Goal: Information Seeking & Learning: Learn about a topic

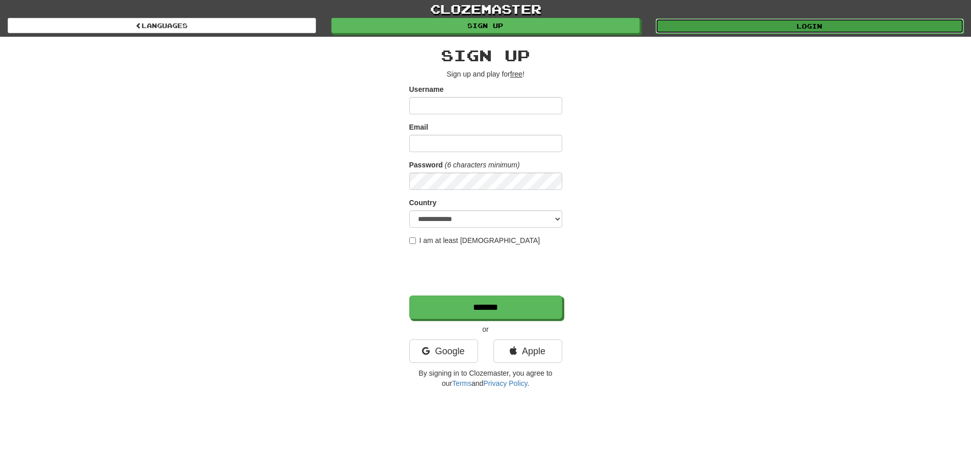
click at [711, 28] on link "Login" at bounding box center [810, 25] width 308 height 15
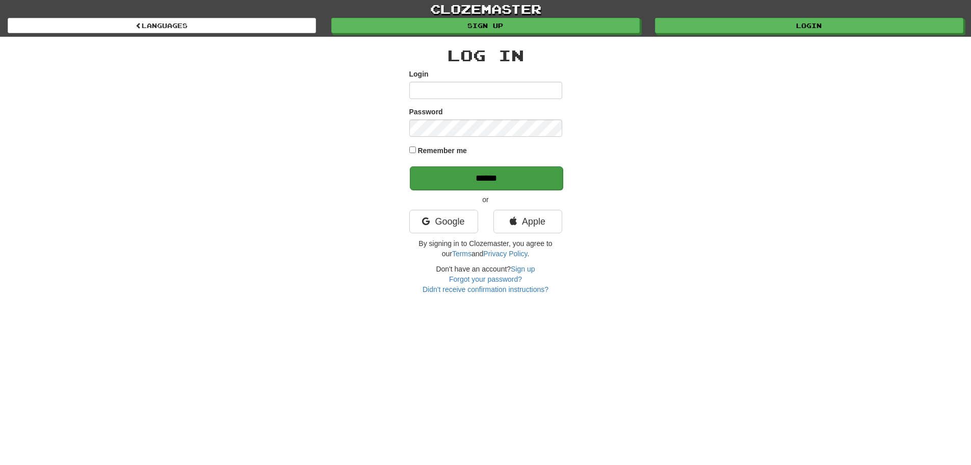
type input "******"
click at [505, 178] on input "******" at bounding box center [486, 177] width 153 height 23
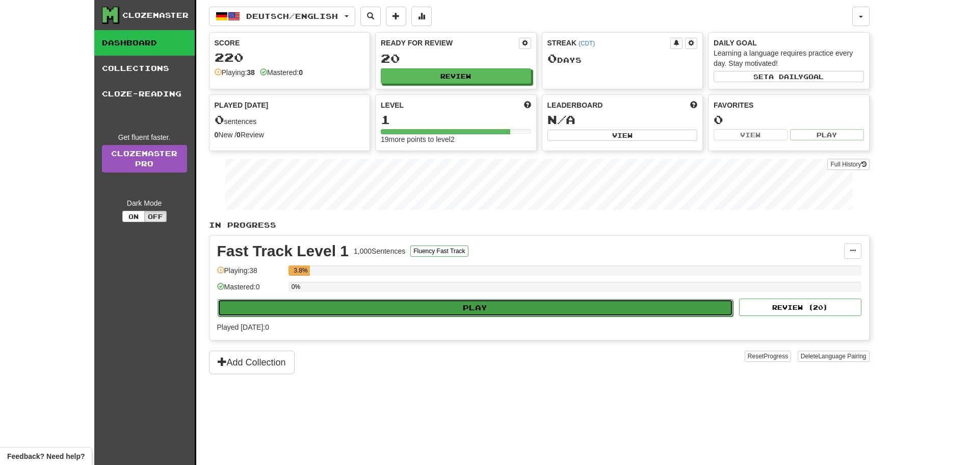
click at [403, 305] on button "Play" at bounding box center [476, 307] width 516 height 17
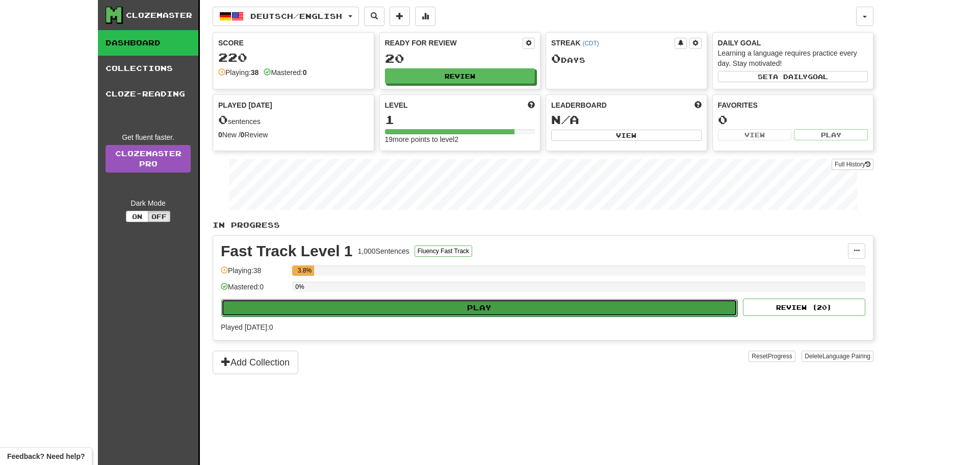
select select "**"
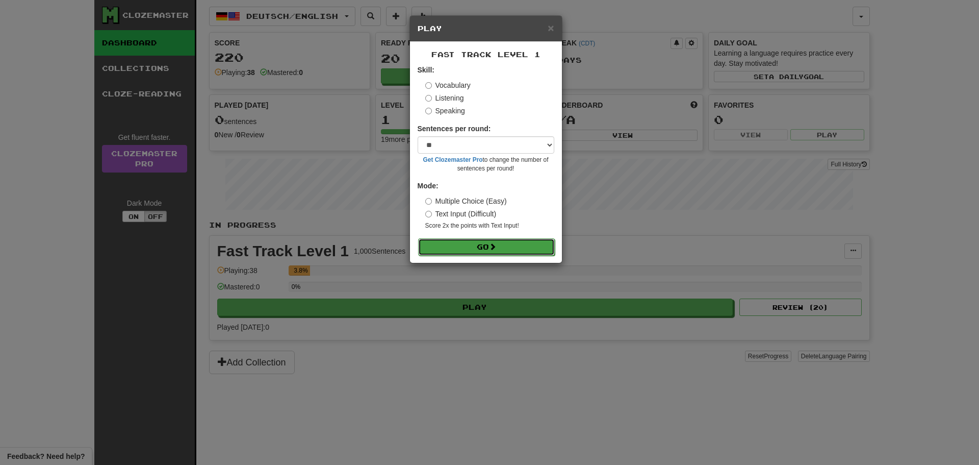
click at [462, 250] on button "Go" at bounding box center [486, 246] width 137 height 17
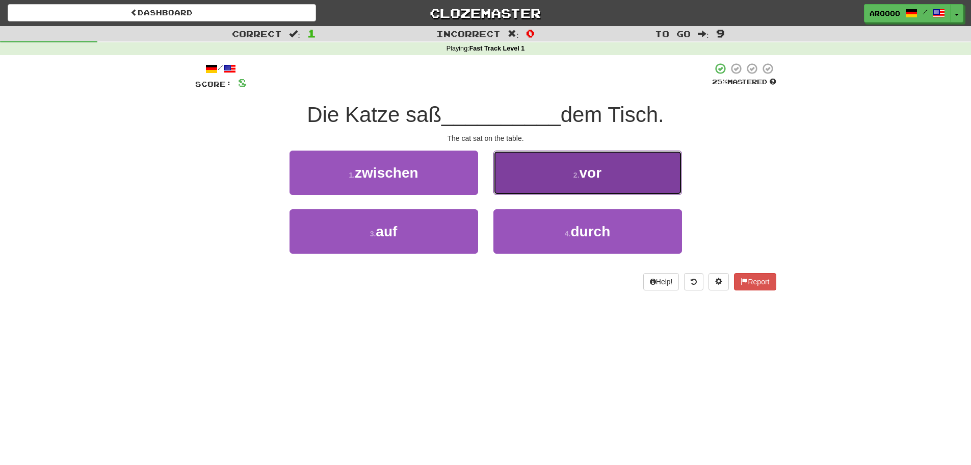
click at [562, 162] on button "2 . vor" at bounding box center [588, 172] width 189 height 44
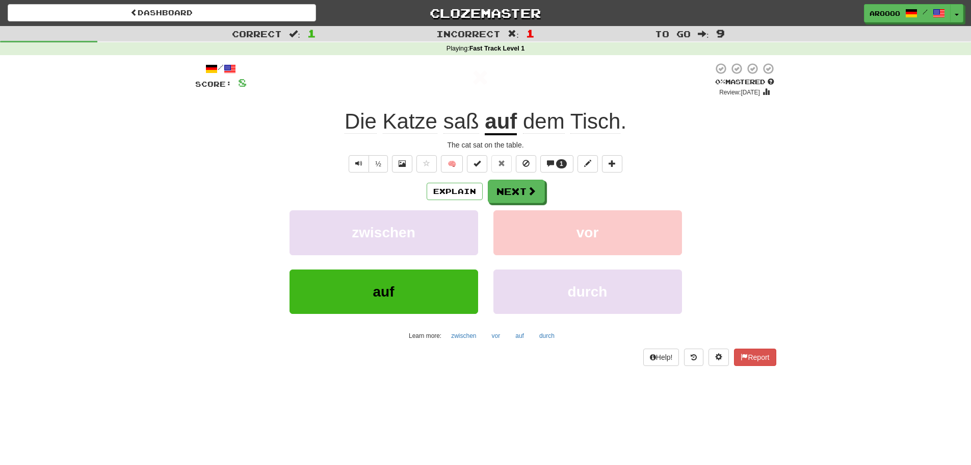
click at [497, 124] on u "auf" at bounding box center [501, 122] width 32 height 26
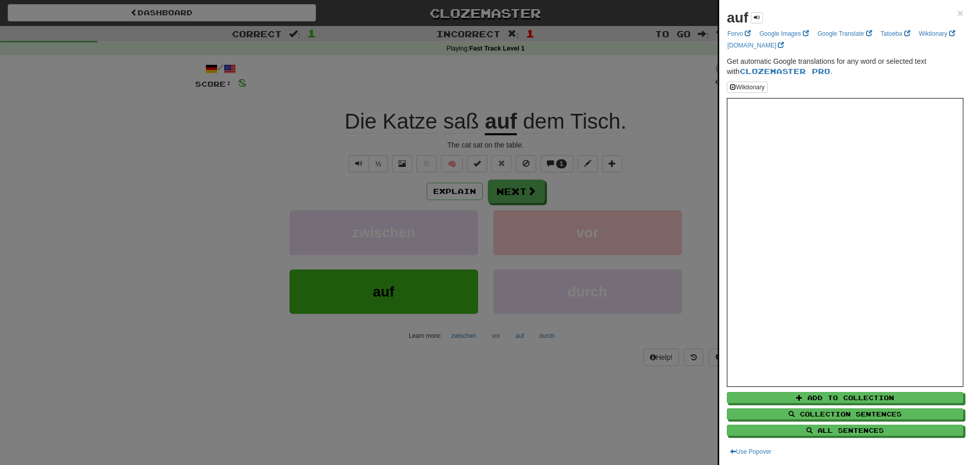
click at [661, 90] on div at bounding box center [485, 232] width 971 height 465
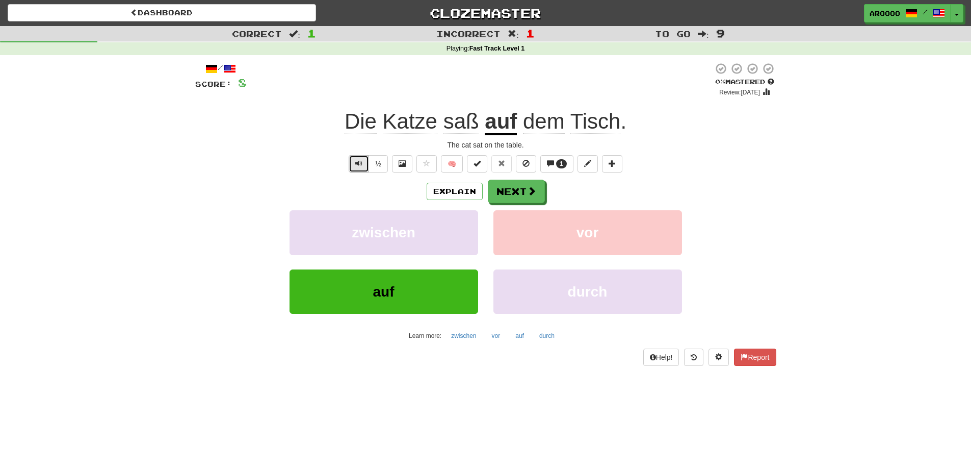
click at [359, 160] on span "Text-to-speech controls" at bounding box center [358, 163] width 7 height 7
click at [504, 201] on button "Next" at bounding box center [516, 191] width 57 height 23
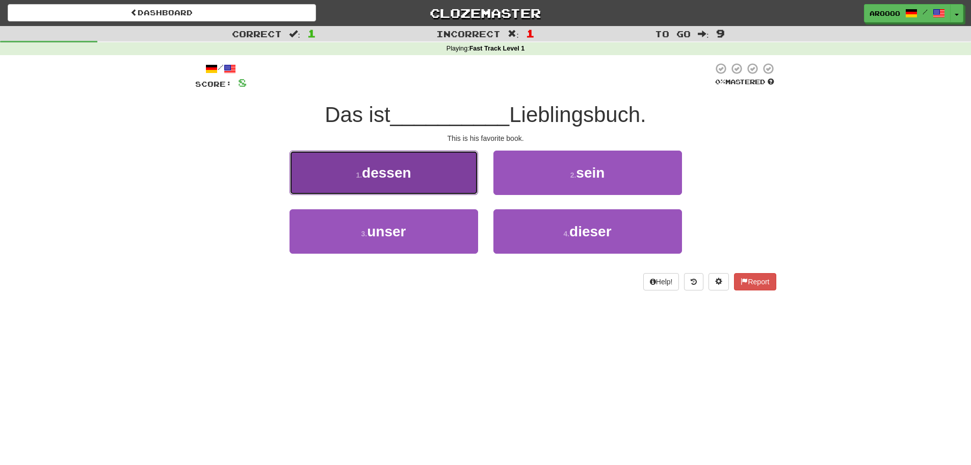
click at [387, 176] on span "dessen" at bounding box center [386, 173] width 49 height 16
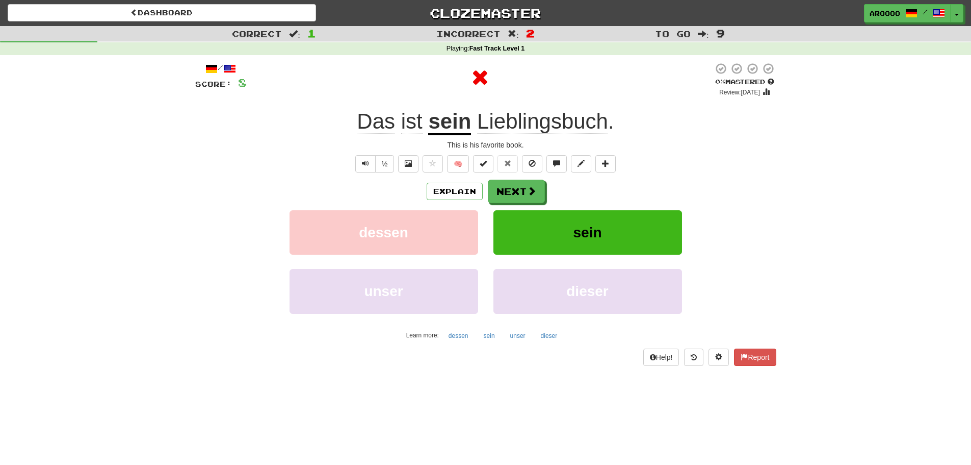
click at [452, 122] on u "sein" at bounding box center [449, 122] width 43 height 26
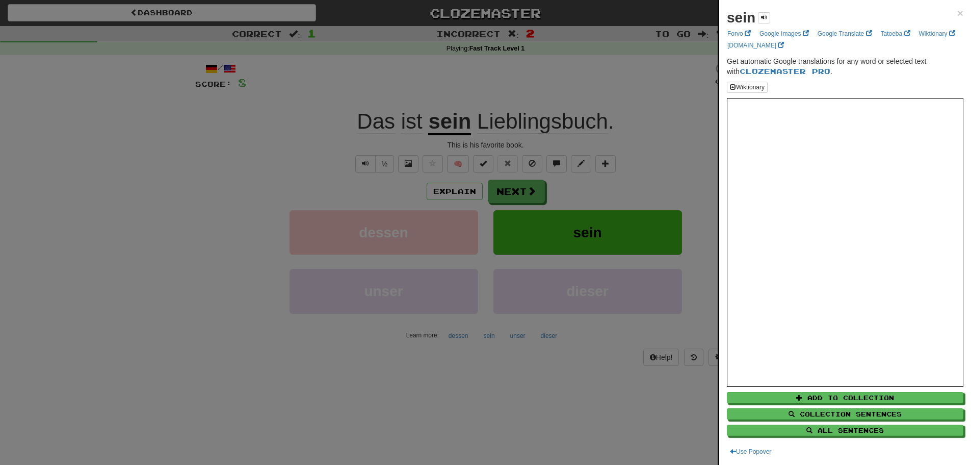
click at [707, 149] on div at bounding box center [485, 232] width 971 height 465
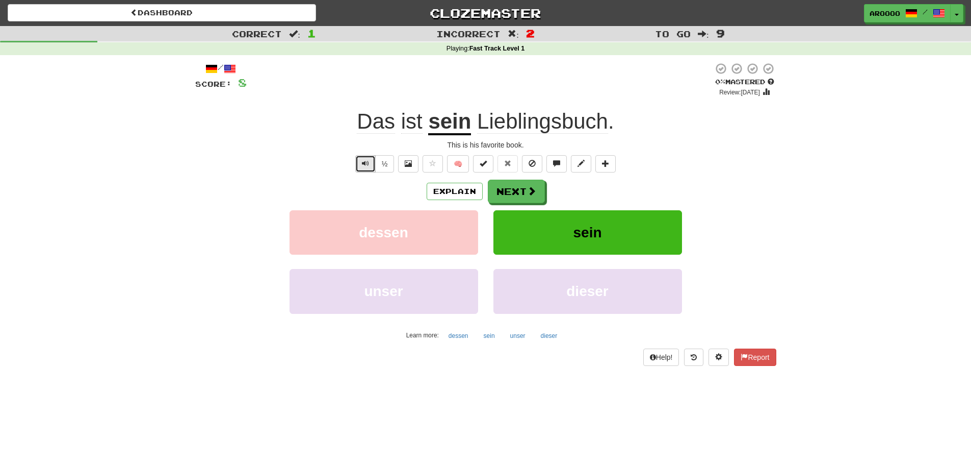
click at [362, 156] on button "Text-to-speech controls" at bounding box center [365, 163] width 20 height 17
click at [534, 194] on span at bounding box center [532, 191] width 9 height 9
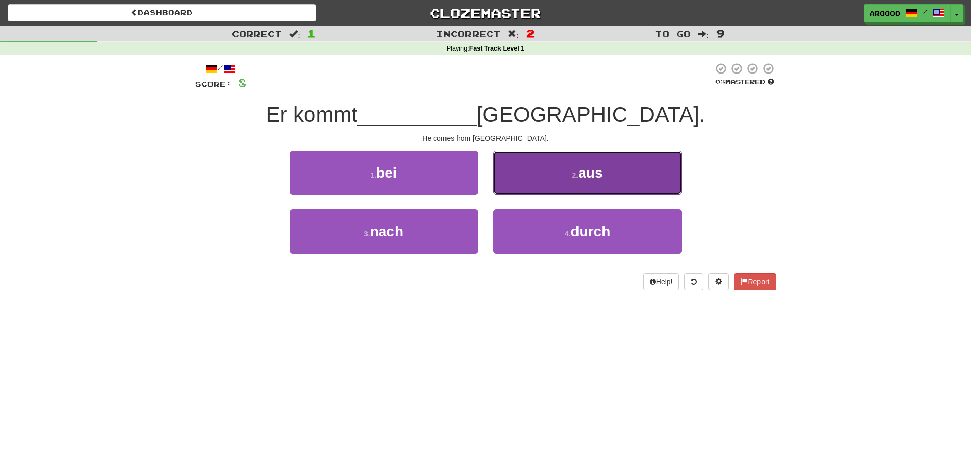
click at [550, 167] on button "2 . aus" at bounding box center [588, 172] width 189 height 44
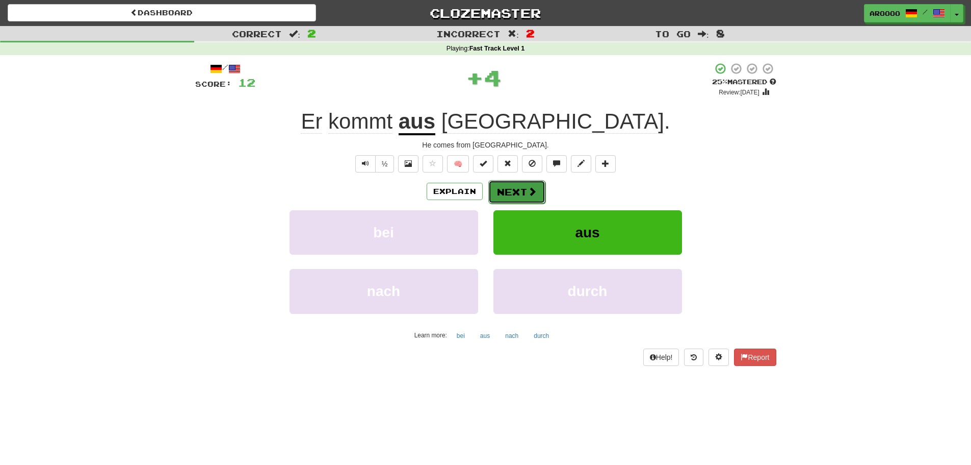
click at [513, 198] on button "Next" at bounding box center [516, 191] width 57 height 23
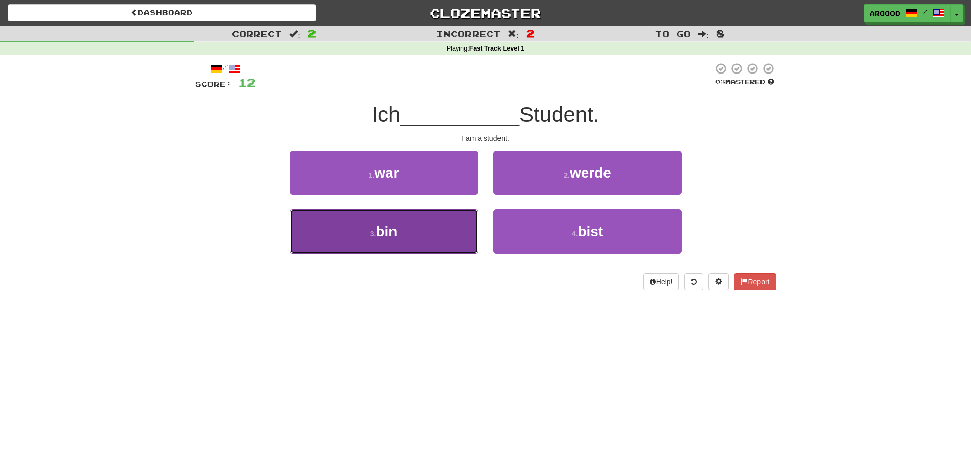
click at [406, 227] on button "3 . bin" at bounding box center [384, 231] width 189 height 44
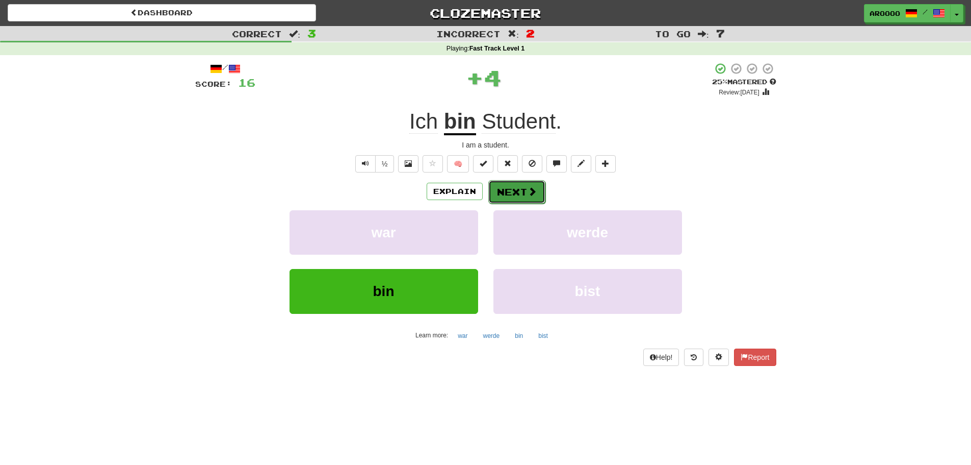
click at [522, 193] on button "Next" at bounding box center [516, 191] width 57 height 23
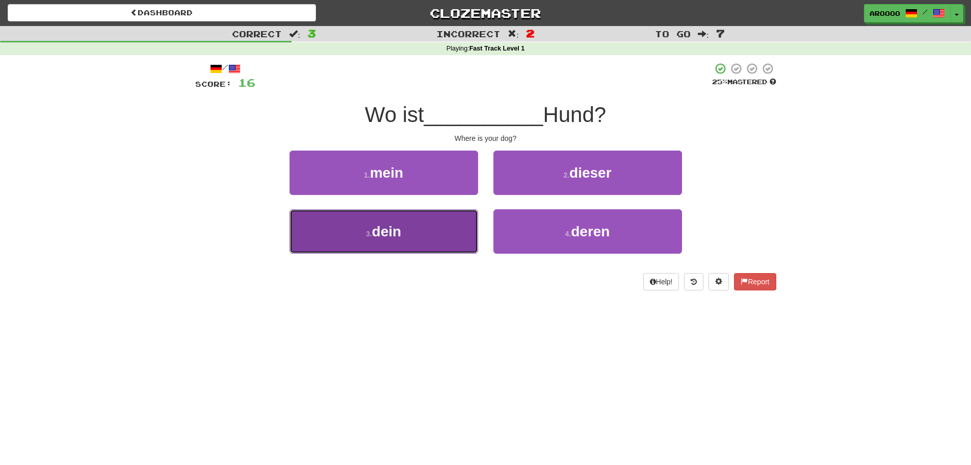
click at [417, 230] on button "3 . dein" at bounding box center [384, 231] width 189 height 44
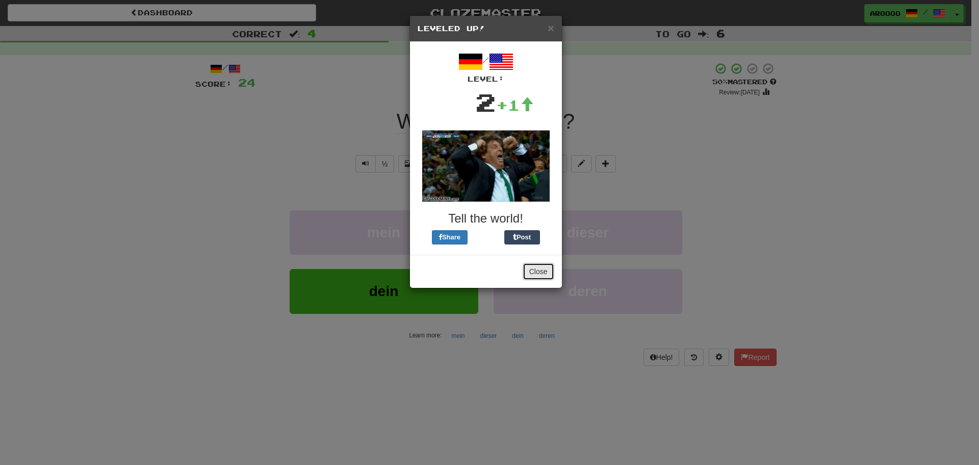
click at [541, 270] on button "Close" at bounding box center [539, 271] width 32 height 17
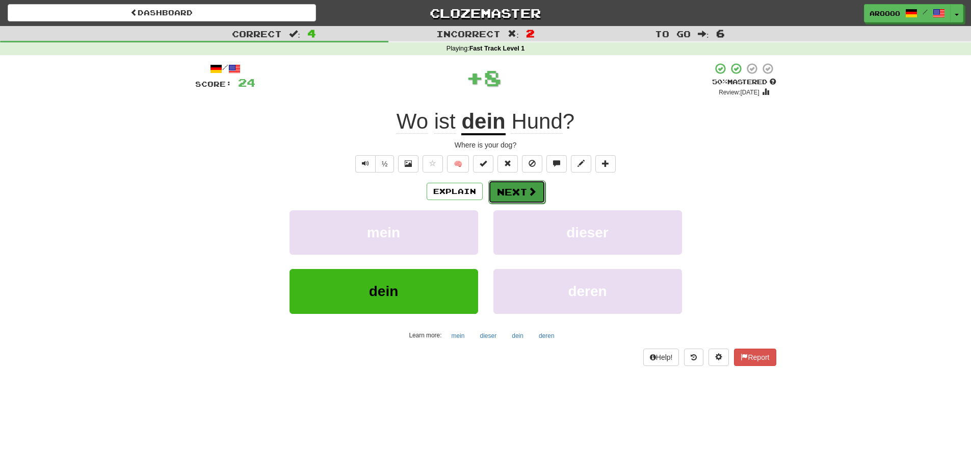
click at [520, 191] on button "Next" at bounding box center [516, 191] width 57 height 23
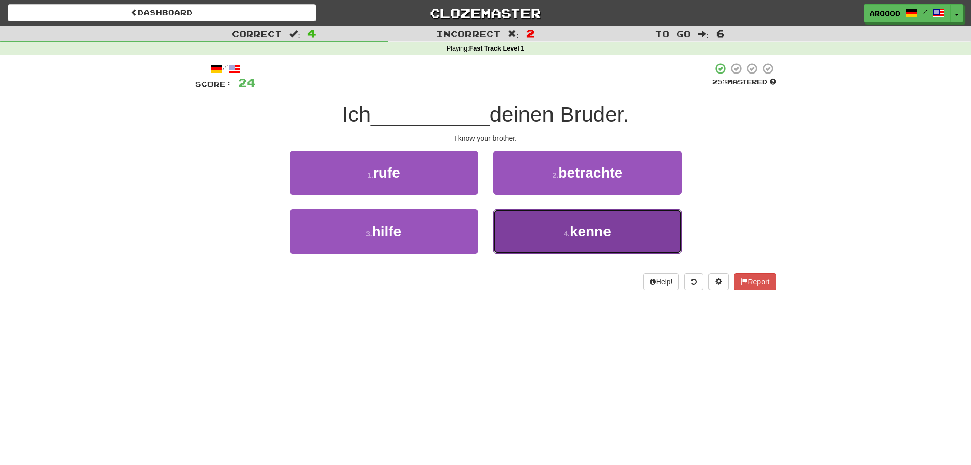
click at [545, 238] on button "4 . kenne" at bounding box center [588, 231] width 189 height 44
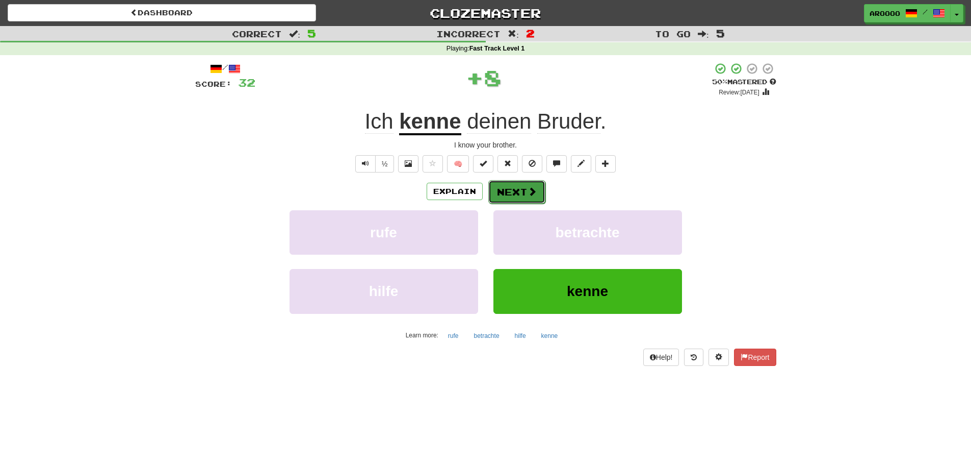
click at [512, 189] on button "Next" at bounding box center [516, 191] width 57 height 23
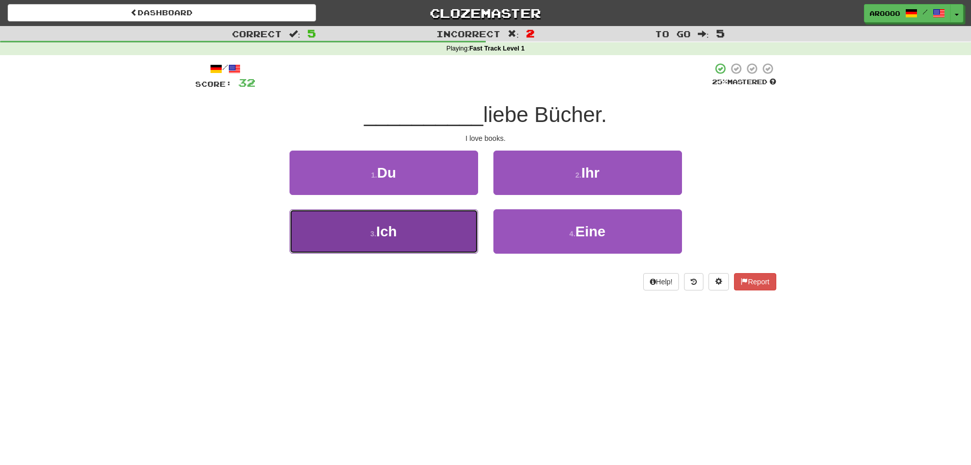
click at [415, 218] on button "3 . Ich" at bounding box center [384, 231] width 189 height 44
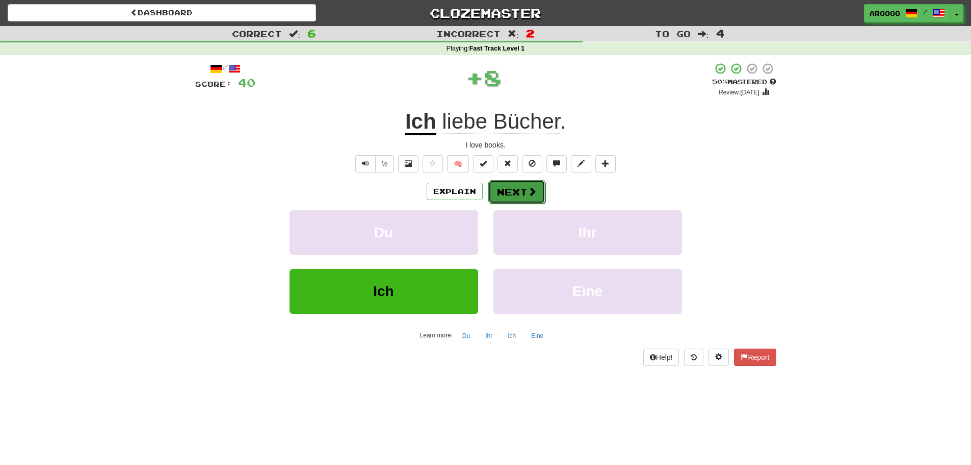
click at [512, 197] on button "Next" at bounding box center [516, 191] width 57 height 23
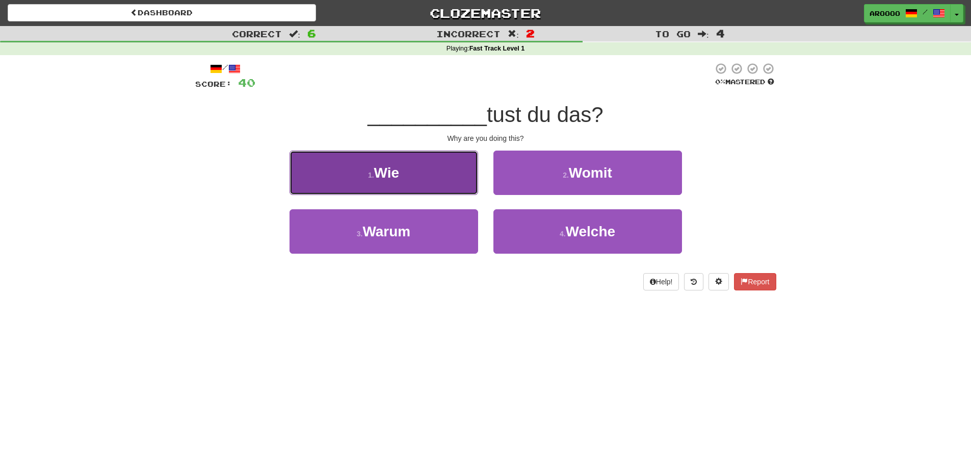
click at [435, 176] on button "1 . Wie" at bounding box center [384, 172] width 189 height 44
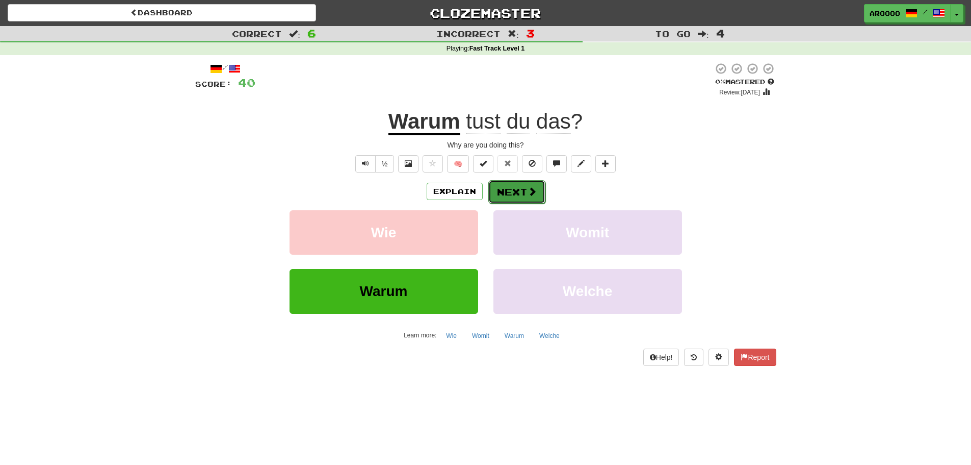
click at [524, 195] on button "Next" at bounding box center [516, 191] width 57 height 23
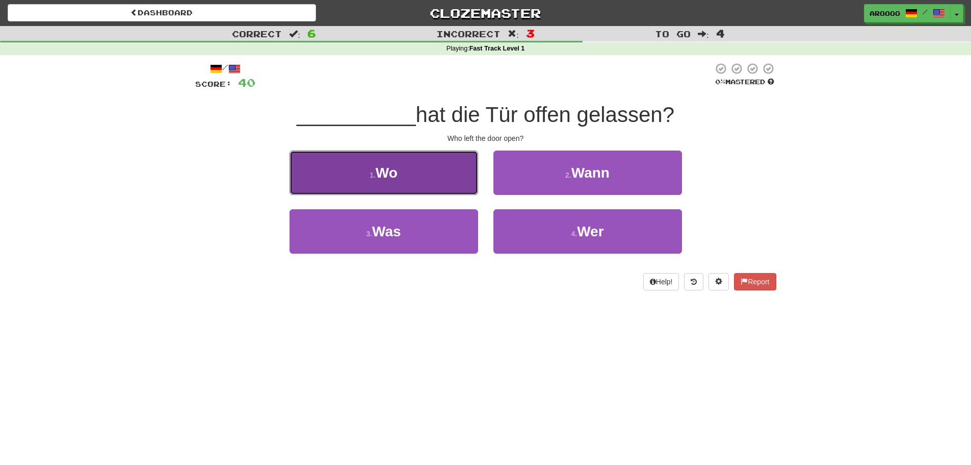
click at [394, 175] on span "Wo" at bounding box center [387, 173] width 22 height 16
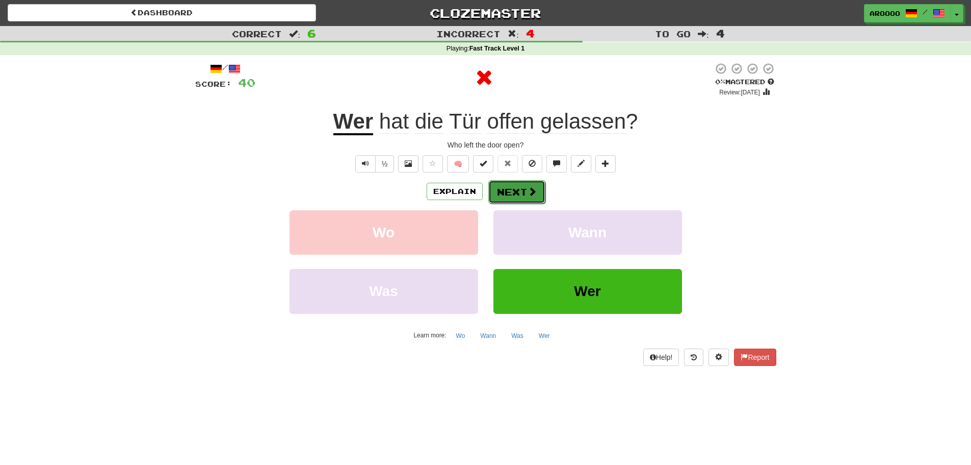
click at [520, 198] on button "Next" at bounding box center [516, 191] width 57 height 23
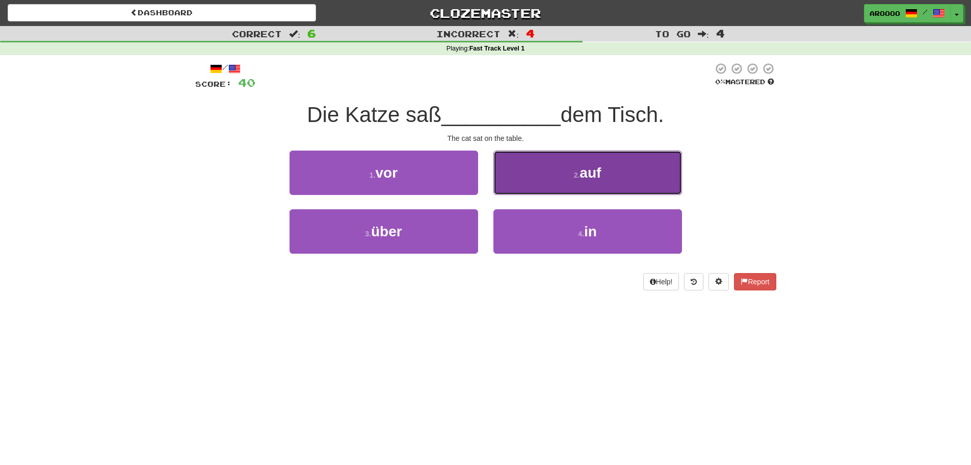
click at [594, 172] on span "auf" at bounding box center [590, 173] width 21 height 16
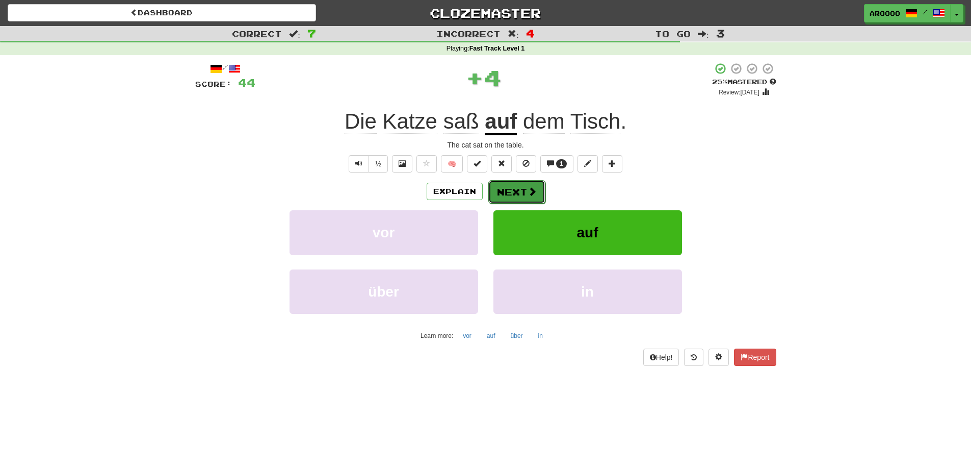
click at [523, 193] on button "Next" at bounding box center [516, 191] width 57 height 23
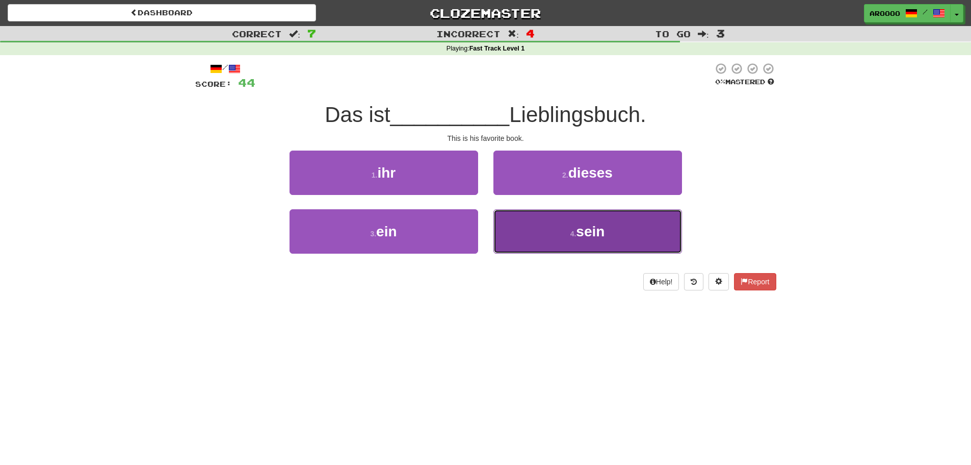
click at [514, 229] on button "4 . sein" at bounding box center [588, 231] width 189 height 44
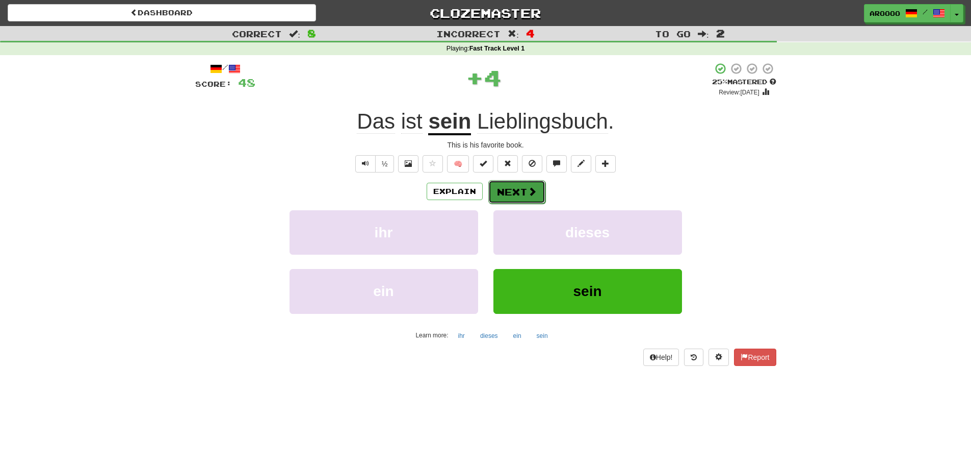
click at [534, 197] on button "Next" at bounding box center [516, 191] width 57 height 23
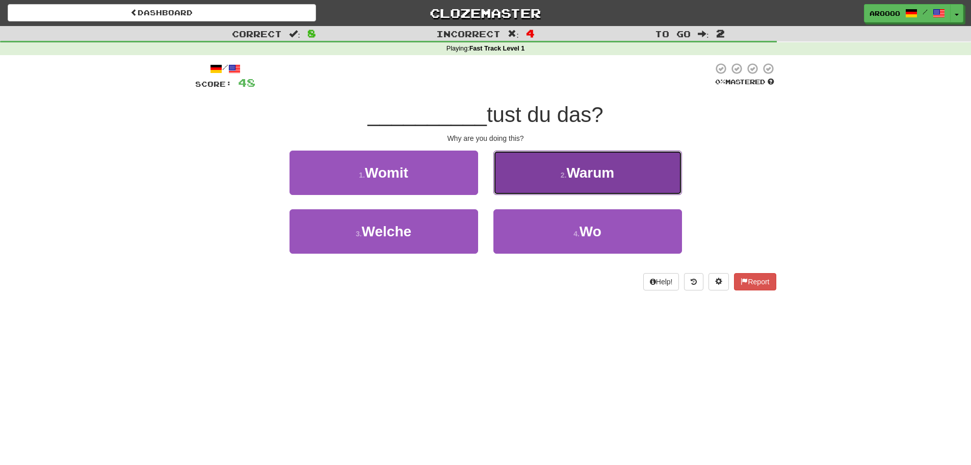
click at [555, 185] on button "2 . Warum" at bounding box center [588, 172] width 189 height 44
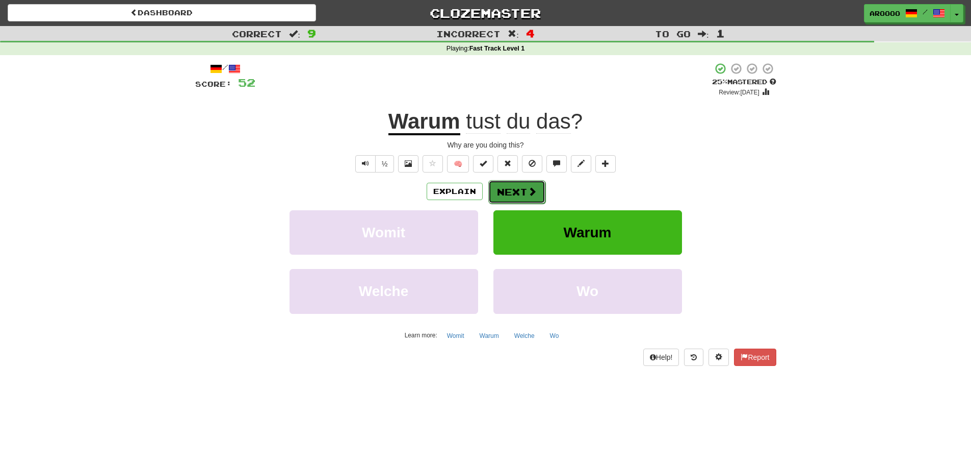
click at [524, 196] on button "Next" at bounding box center [516, 191] width 57 height 23
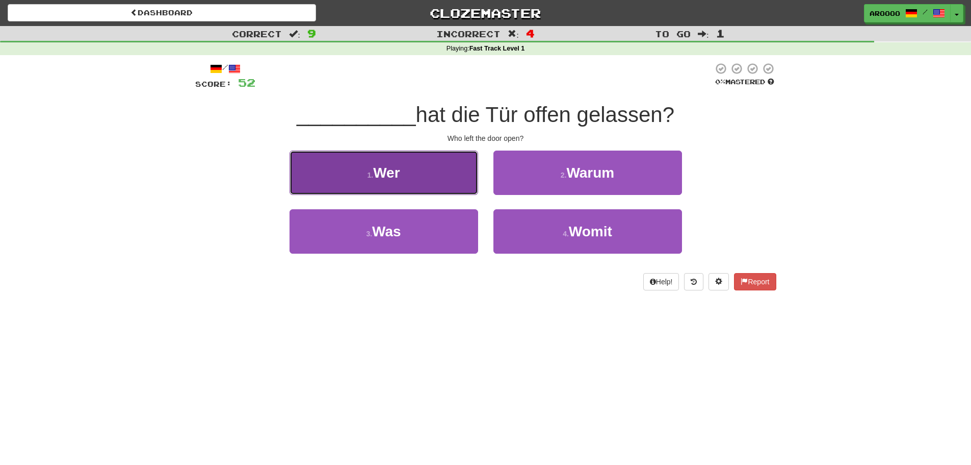
click at [405, 181] on button "1 . Wer" at bounding box center [384, 172] width 189 height 44
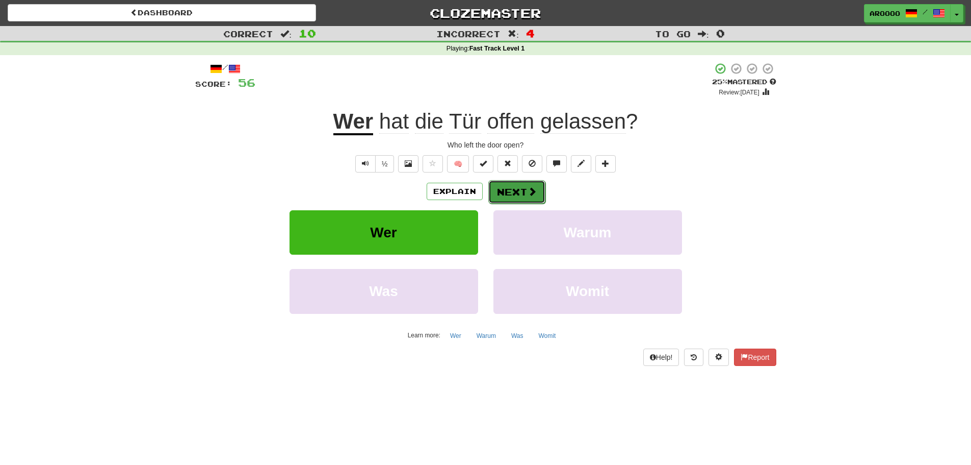
click at [518, 192] on button "Next" at bounding box center [516, 191] width 57 height 23
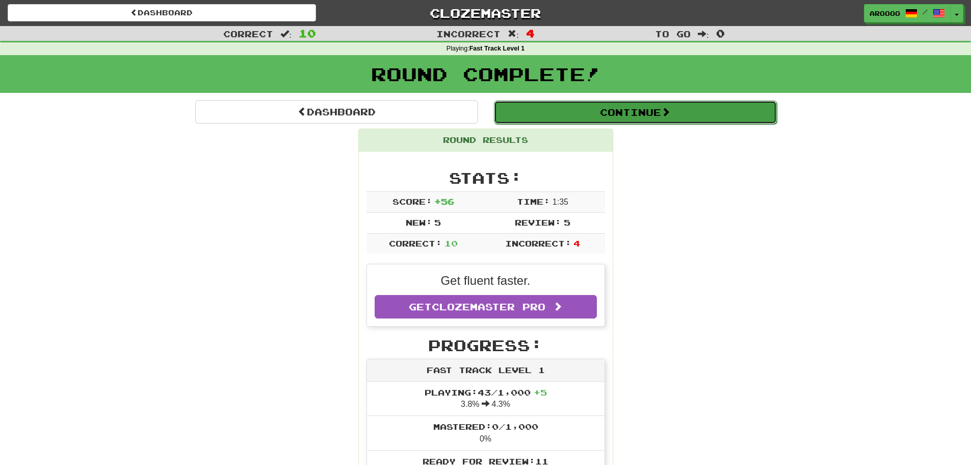
click at [620, 112] on button "Continue" at bounding box center [635, 111] width 283 height 23
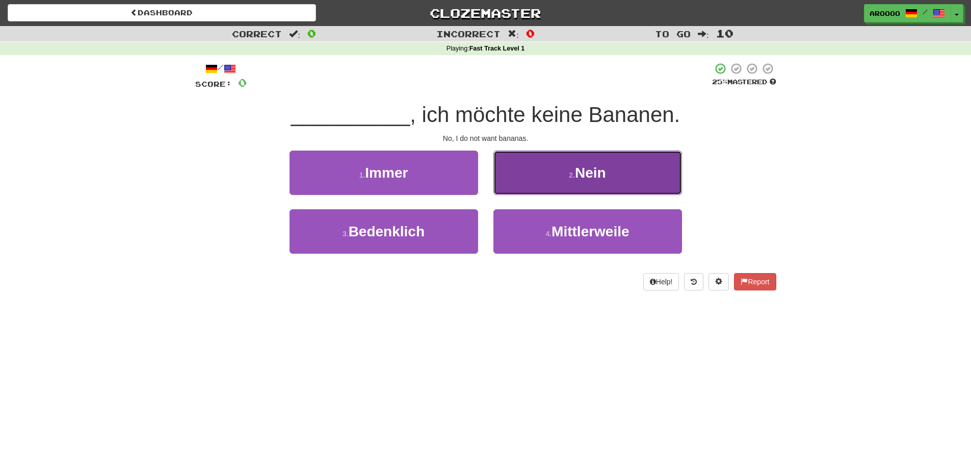
click at [567, 167] on button "2 . Nein" at bounding box center [588, 172] width 189 height 44
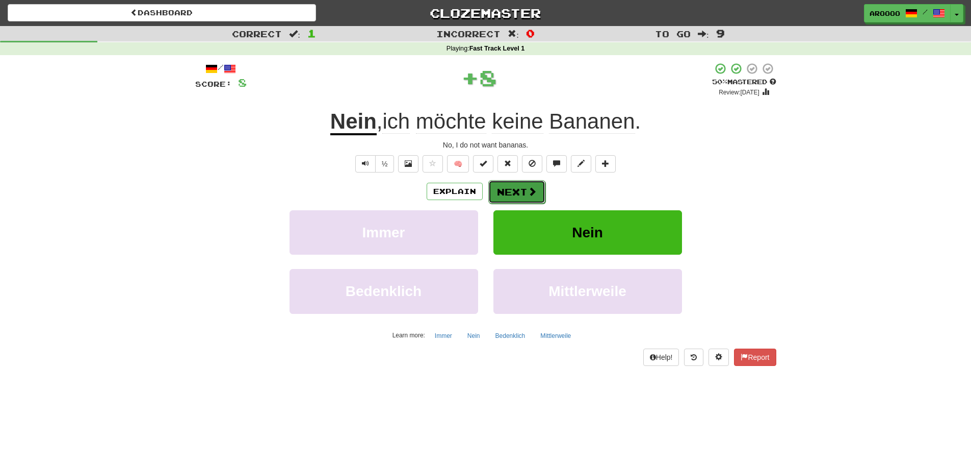
click at [528, 193] on span at bounding box center [532, 191] width 9 height 9
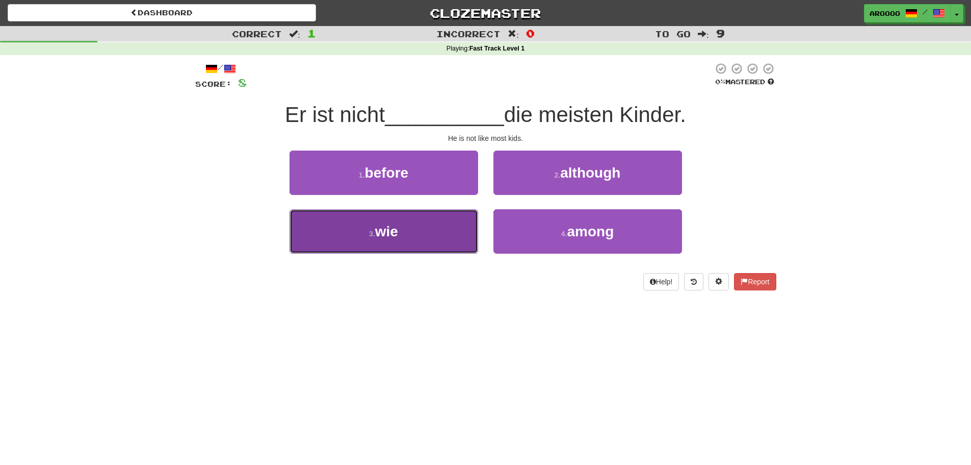
click at [411, 231] on button "3 . wie" at bounding box center [384, 231] width 189 height 44
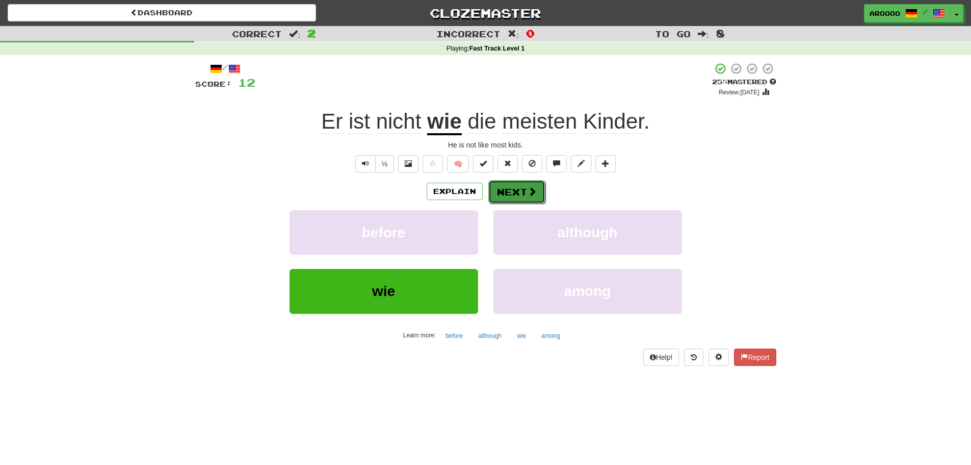
click at [525, 193] on button "Next" at bounding box center [516, 191] width 57 height 23
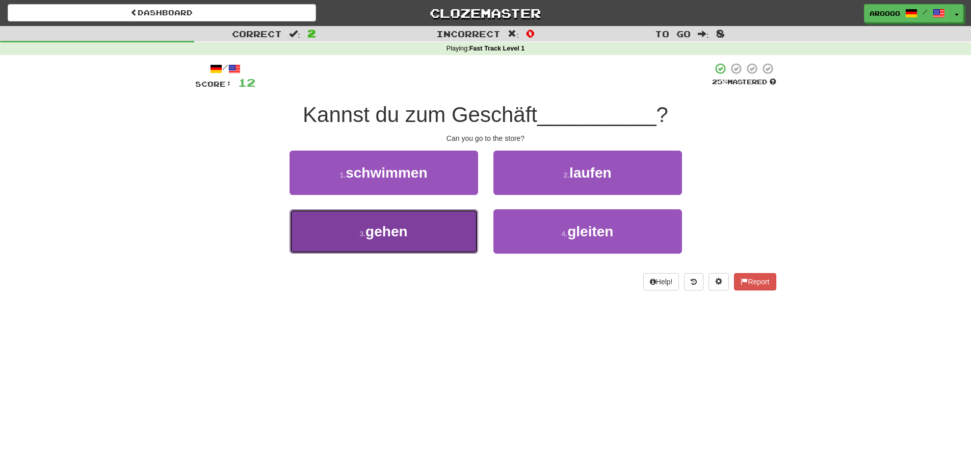
click at [387, 238] on span "gehen" at bounding box center [387, 231] width 42 height 16
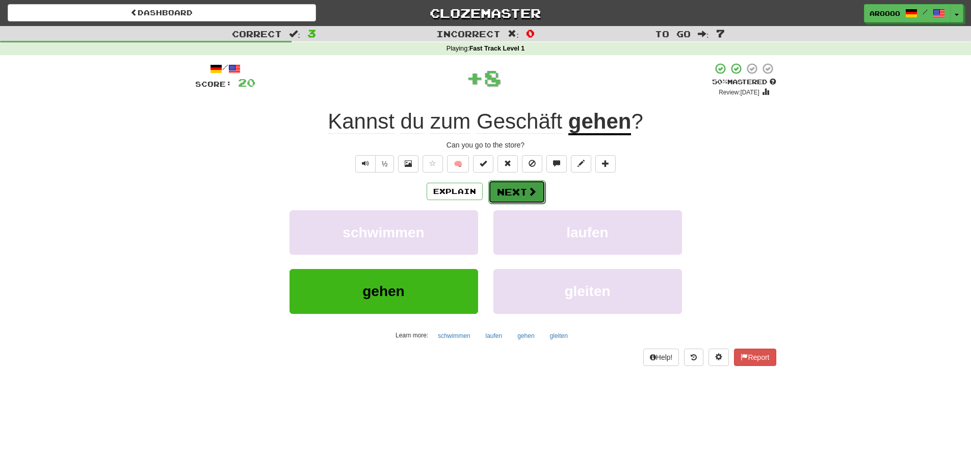
click at [544, 193] on button "Next" at bounding box center [516, 191] width 57 height 23
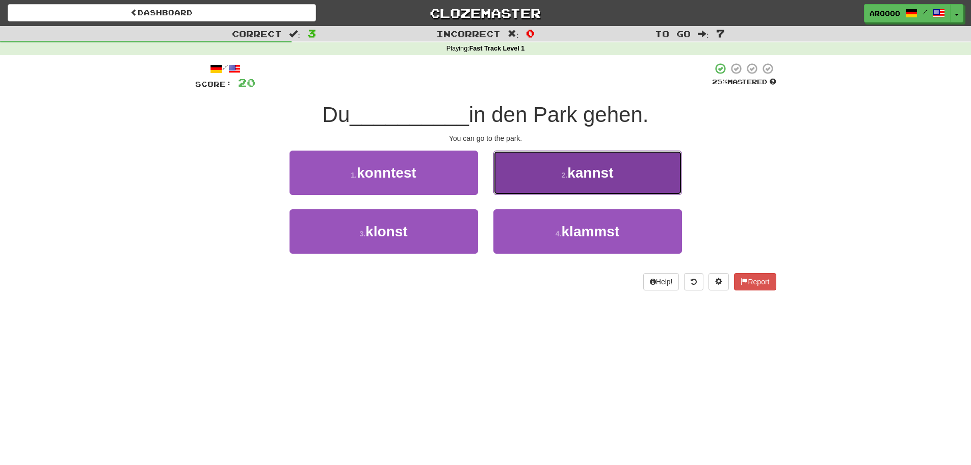
click at [569, 178] on span "kannst" at bounding box center [591, 173] width 46 height 16
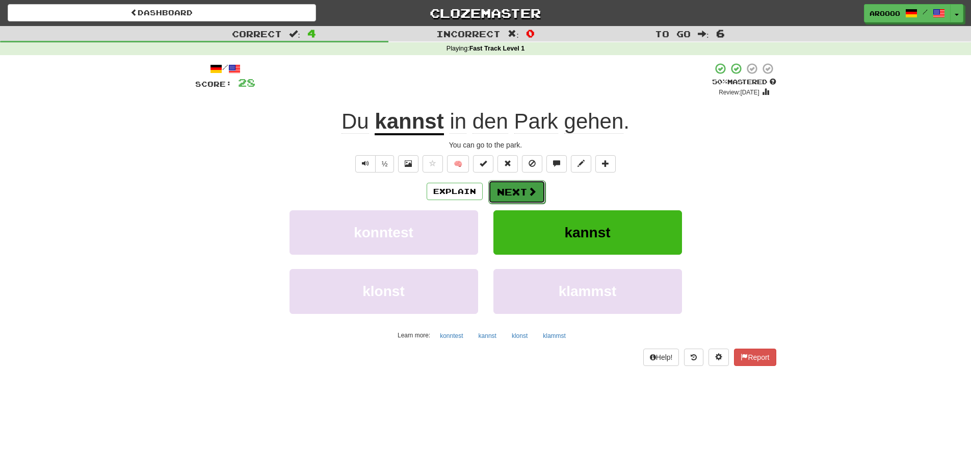
click at [528, 193] on span at bounding box center [532, 191] width 9 height 9
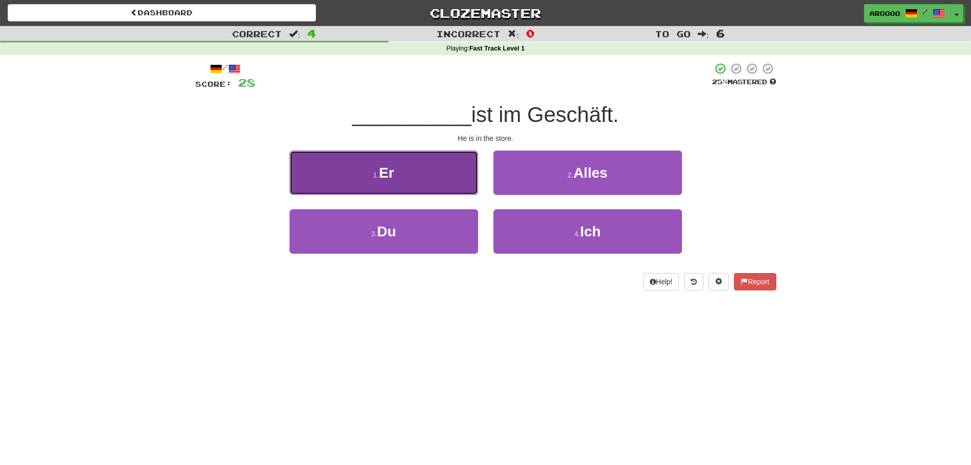
click at [401, 177] on button "1 . Er" at bounding box center [384, 172] width 189 height 44
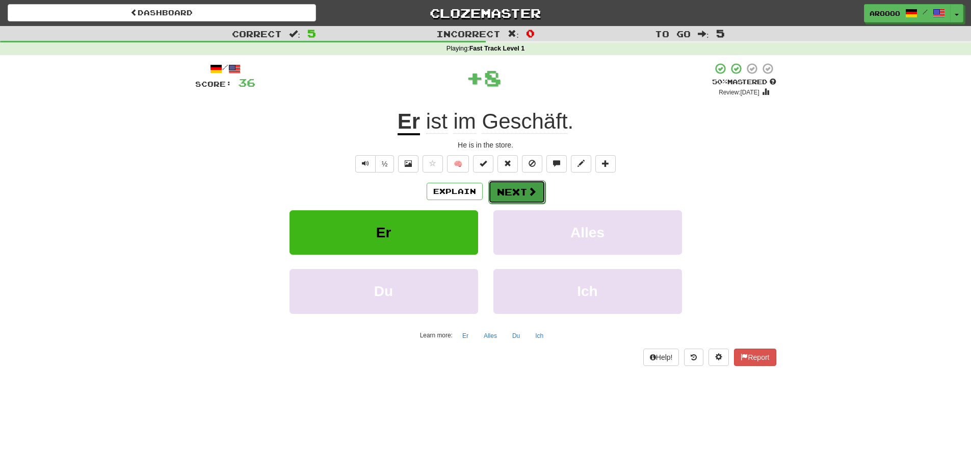
click at [516, 197] on button "Next" at bounding box center [516, 191] width 57 height 23
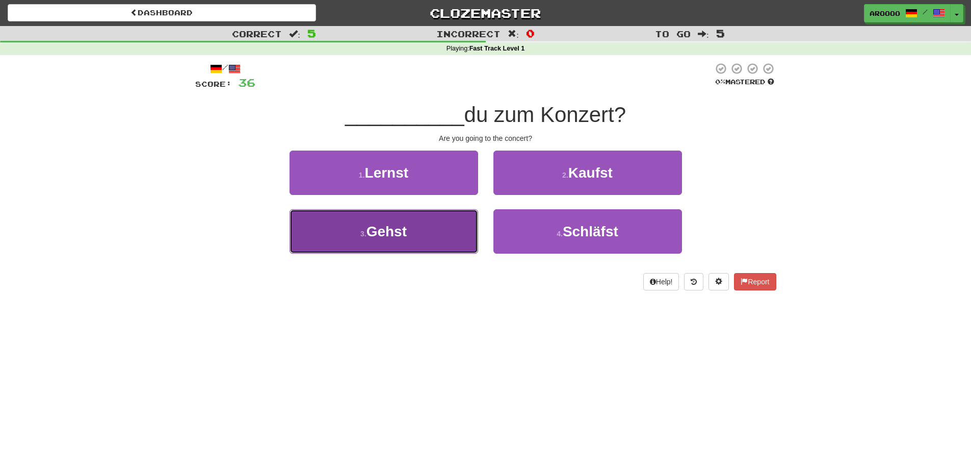
click at [413, 219] on button "3 . Gehst" at bounding box center [384, 231] width 189 height 44
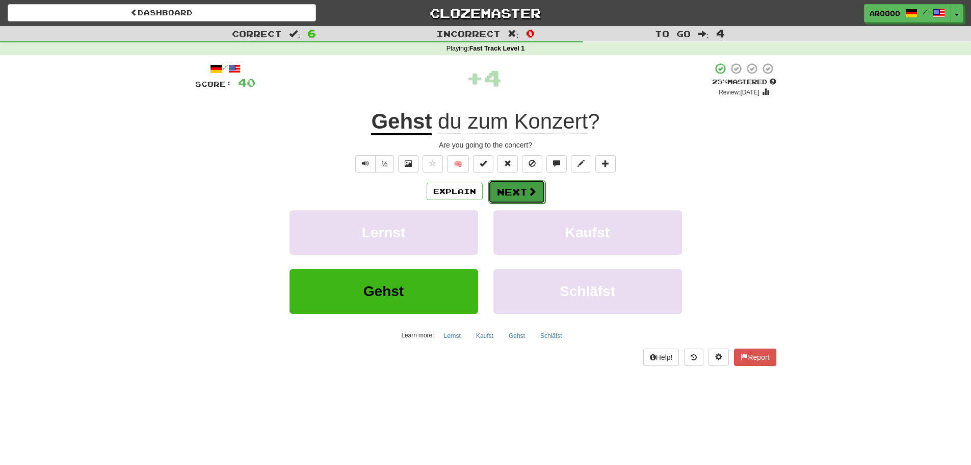
click at [524, 191] on button "Next" at bounding box center [516, 191] width 57 height 23
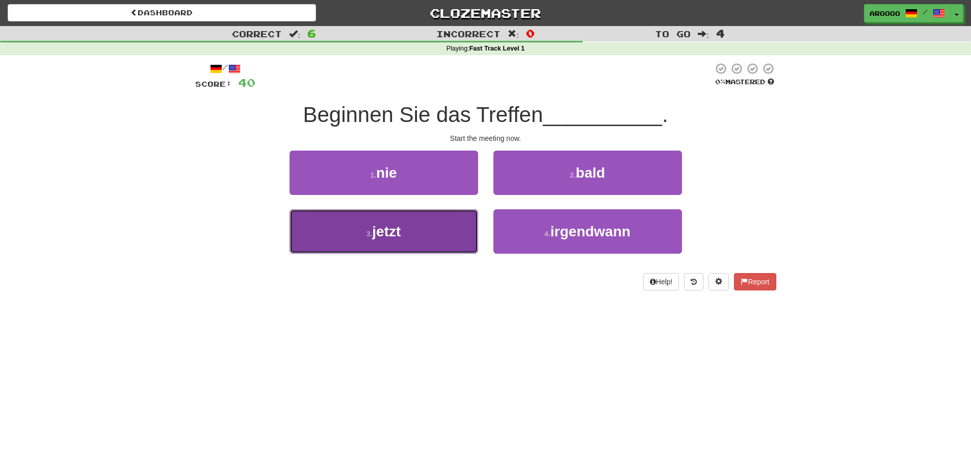
click at [419, 225] on button "3 . jetzt" at bounding box center [384, 231] width 189 height 44
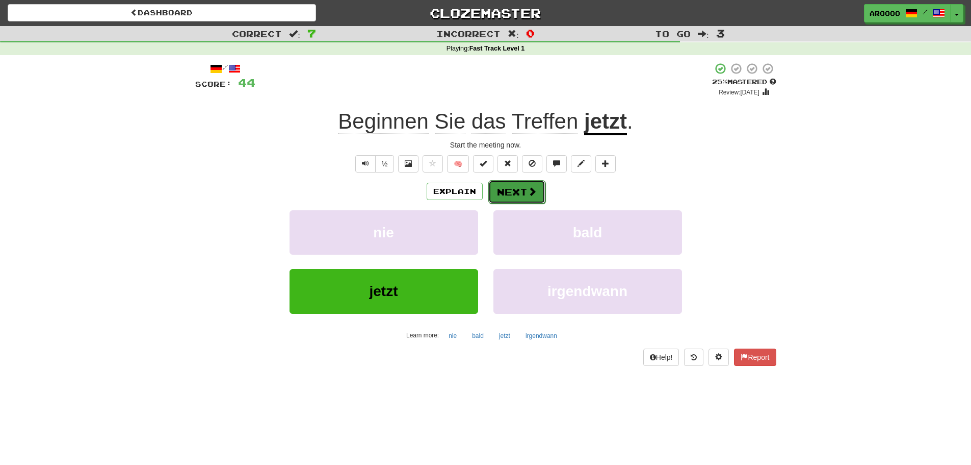
click at [510, 190] on button "Next" at bounding box center [516, 191] width 57 height 23
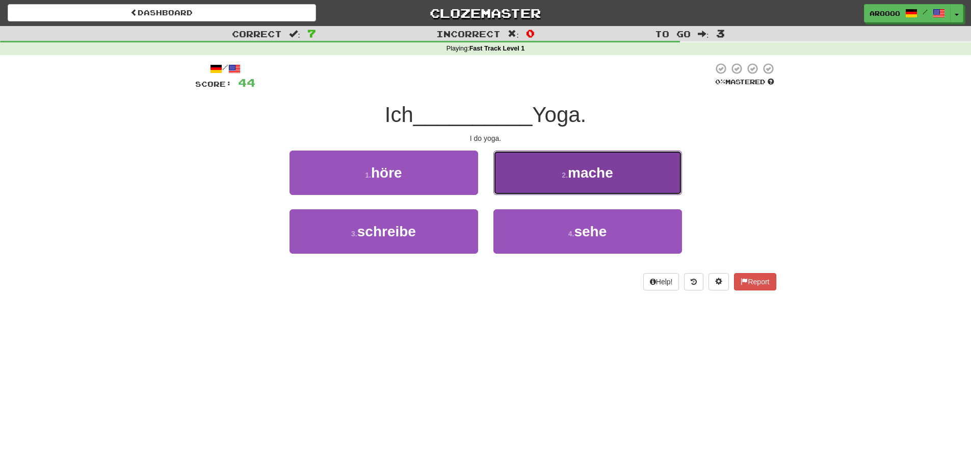
click at [548, 180] on button "2 . mache" at bounding box center [588, 172] width 189 height 44
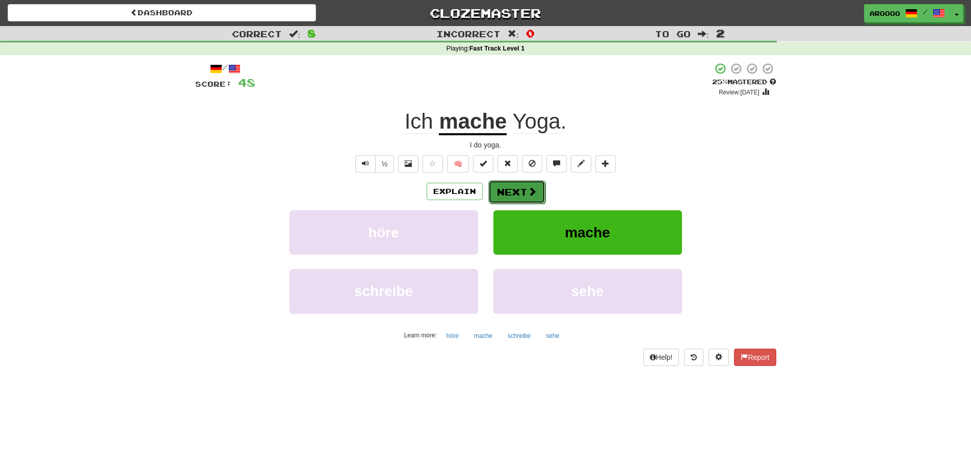
click at [517, 188] on button "Next" at bounding box center [516, 191] width 57 height 23
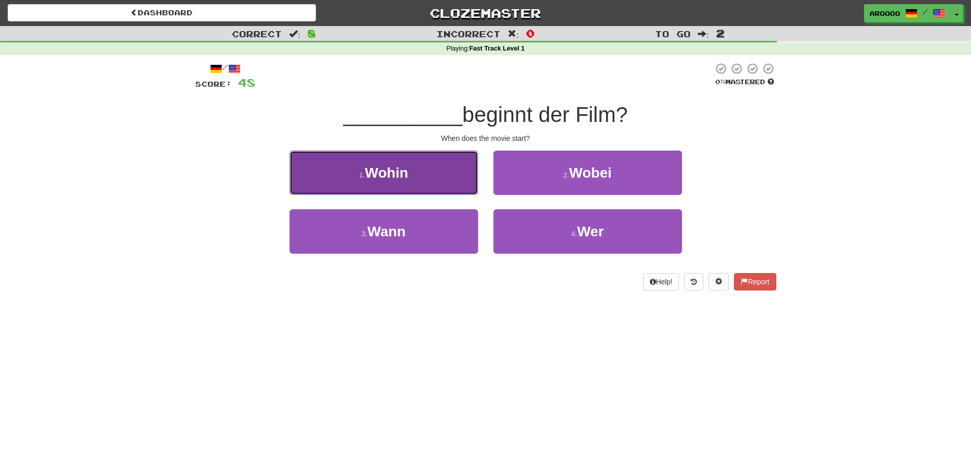
click at [427, 181] on button "1 . Wohin" at bounding box center [384, 172] width 189 height 44
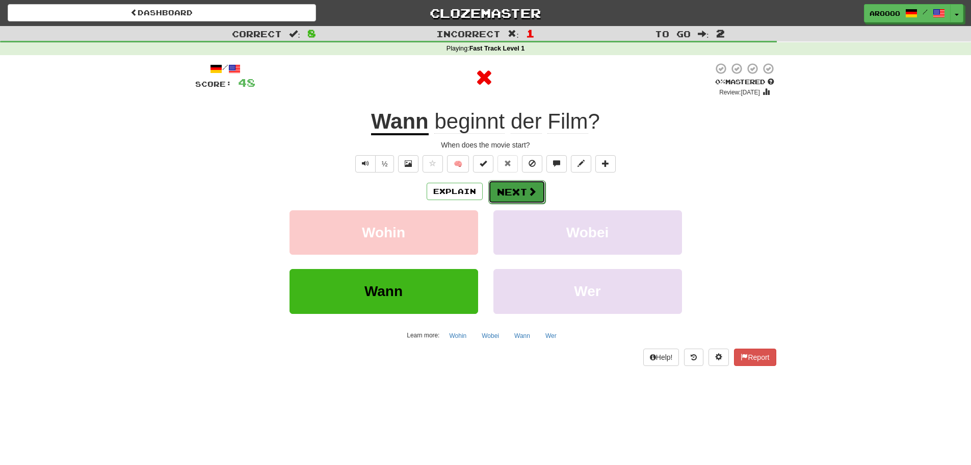
click at [504, 195] on button "Next" at bounding box center [516, 191] width 57 height 23
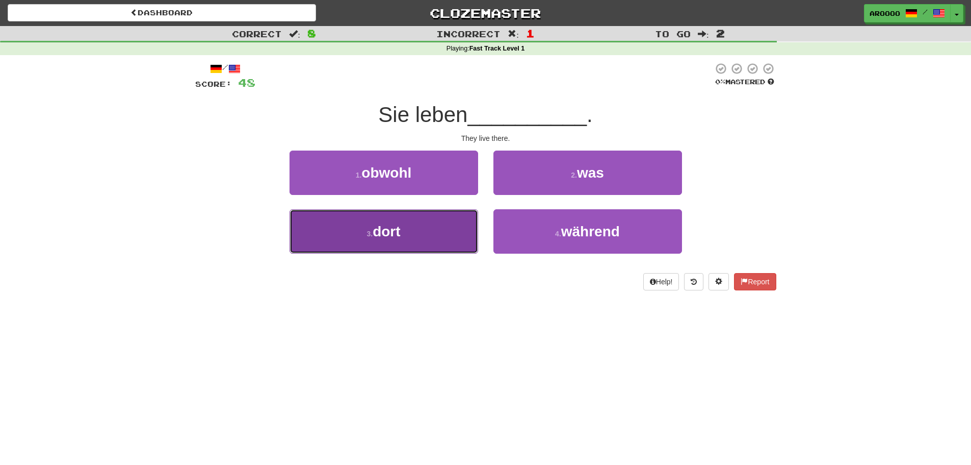
click at [379, 233] on span "dort" at bounding box center [387, 231] width 28 height 16
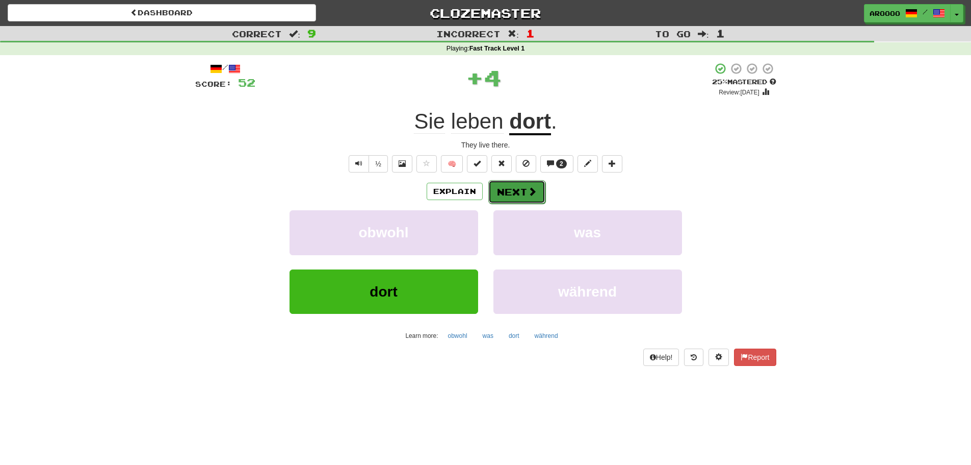
click at [519, 190] on button "Next" at bounding box center [516, 191] width 57 height 23
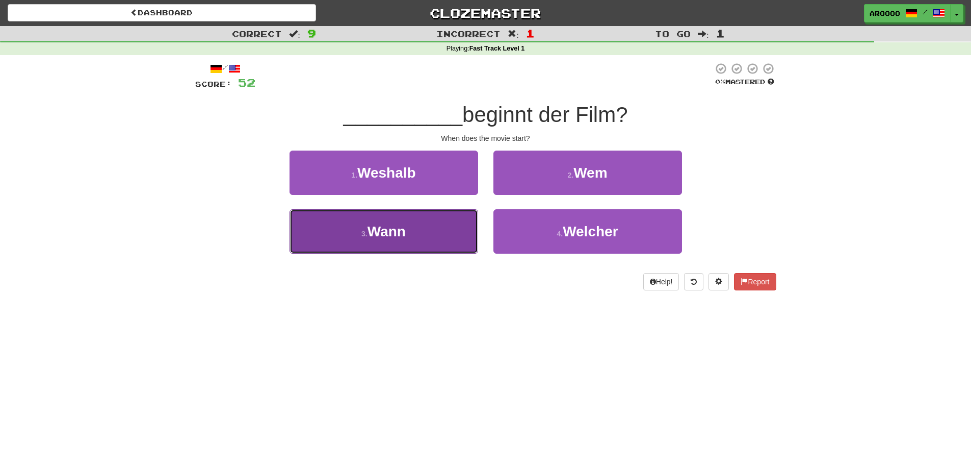
click at [420, 223] on button "3 . Wann" at bounding box center [384, 231] width 189 height 44
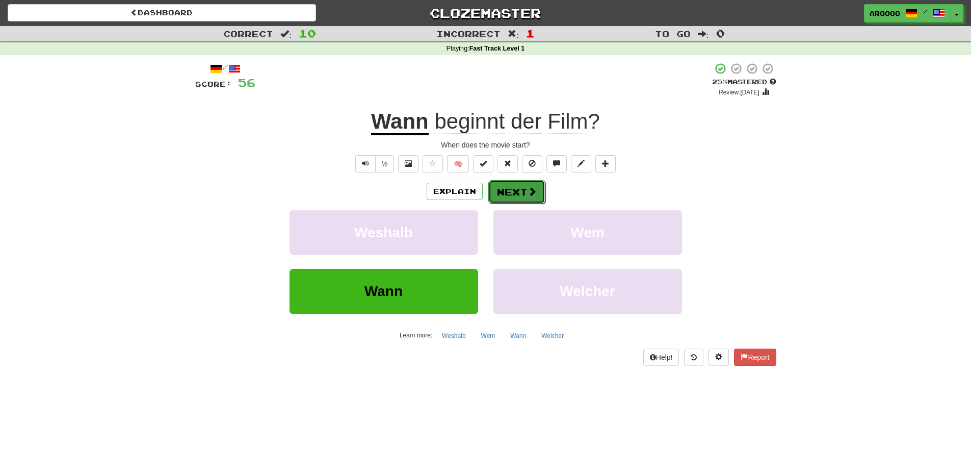
click at [524, 189] on button "Next" at bounding box center [516, 191] width 57 height 23
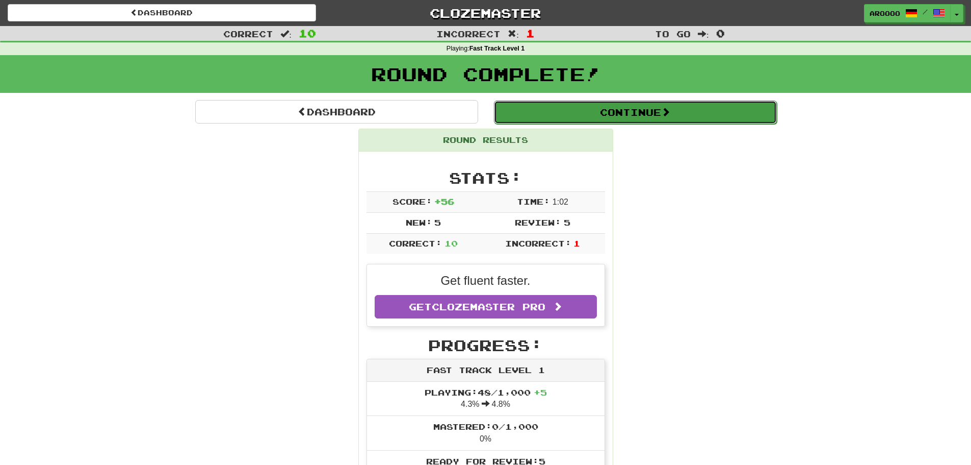
click at [661, 119] on button "Continue" at bounding box center [635, 111] width 283 height 23
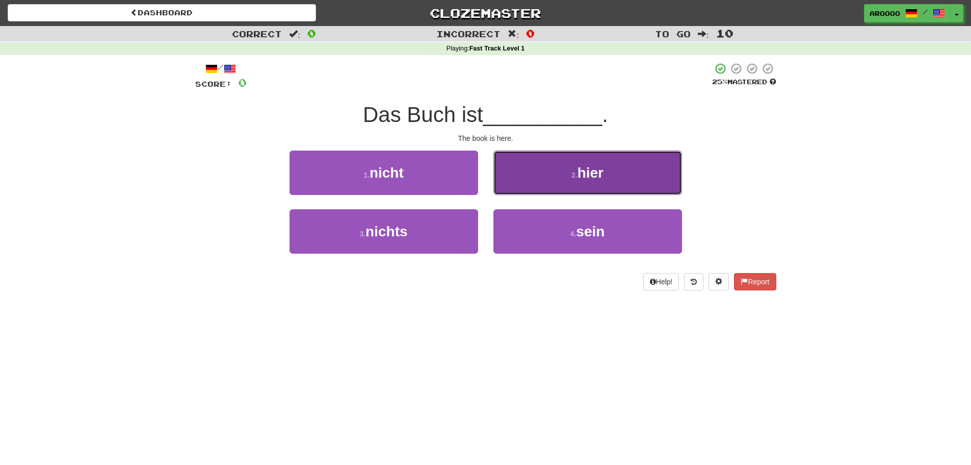
click at [555, 177] on button "2 . hier" at bounding box center [588, 172] width 189 height 44
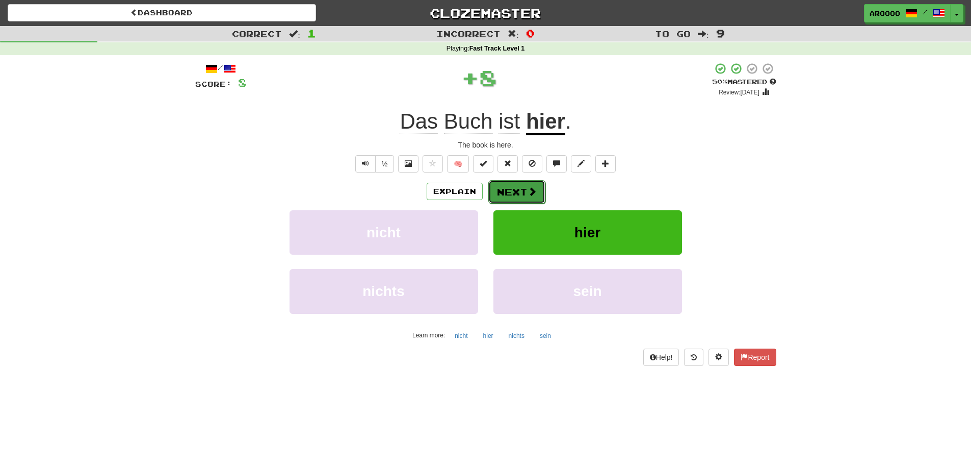
click at [530, 194] on span at bounding box center [532, 191] width 9 height 9
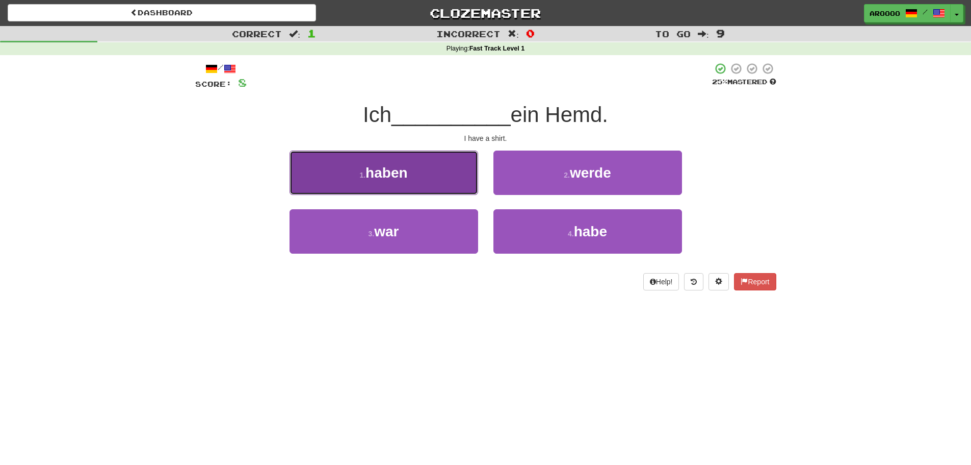
click at [433, 165] on button "1 . haben" at bounding box center [384, 172] width 189 height 44
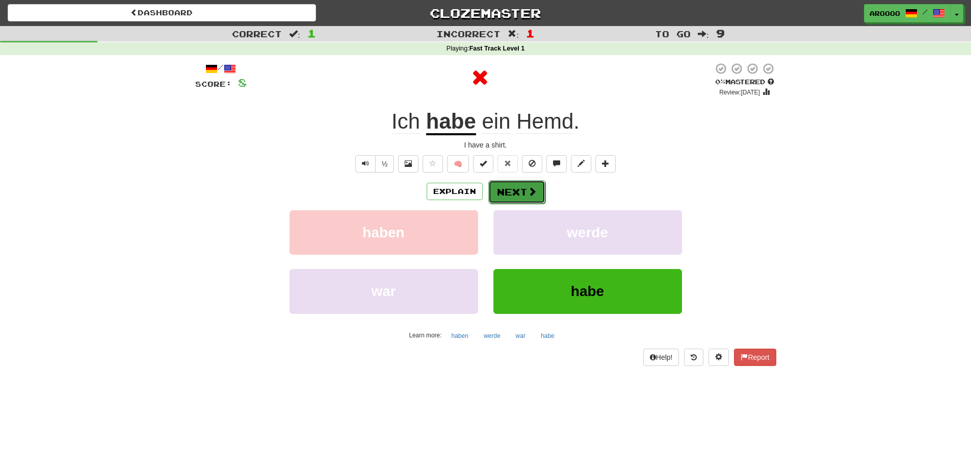
click at [512, 189] on button "Next" at bounding box center [516, 191] width 57 height 23
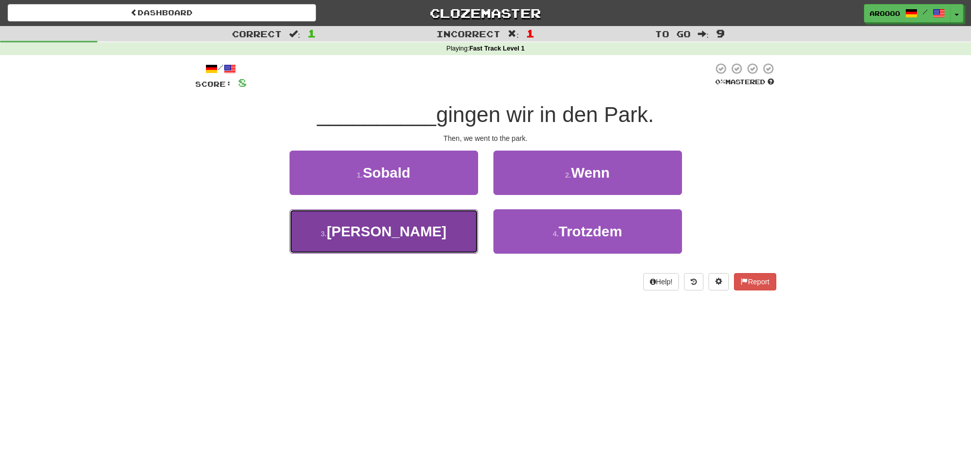
click at [443, 223] on button "3 . Dann" at bounding box center [384, 231] width 189 height 44
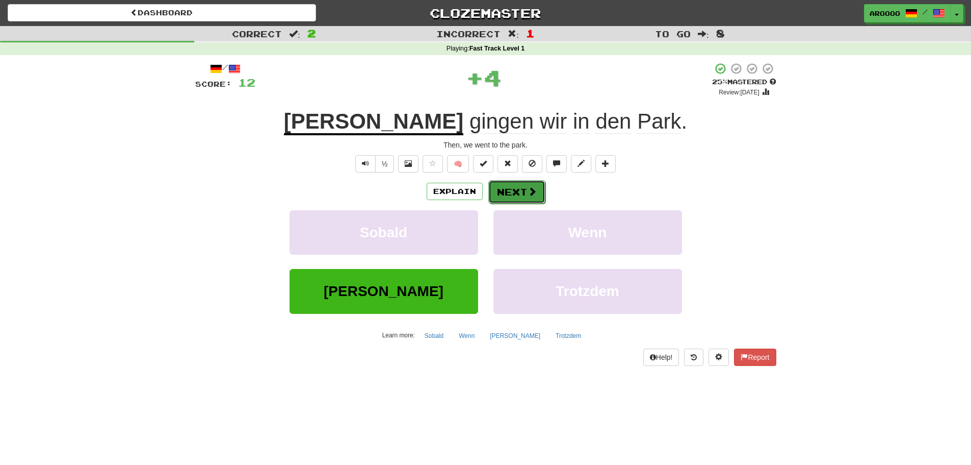
click at [520, 195] on button "Next" at bounding box center [516, 191] width 57 height 23
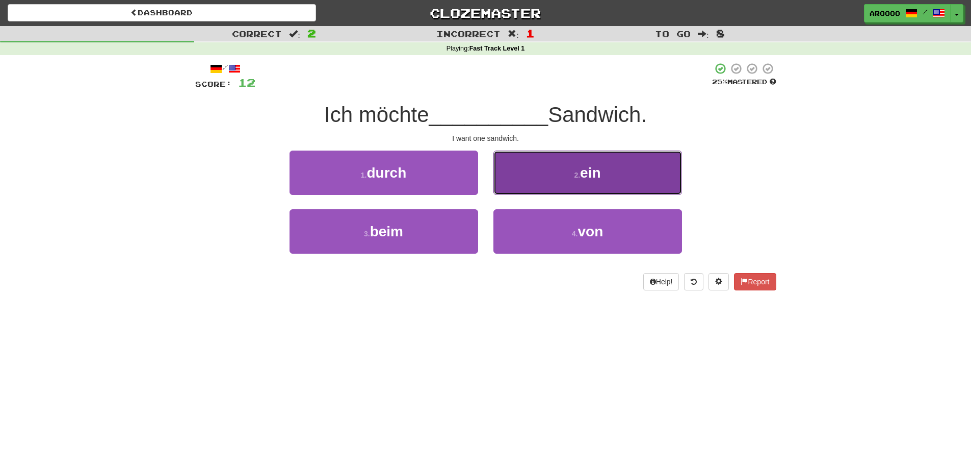
click at [513, 182] on button "2 . ein" at bounding box center [588, 172] width 189 height 44
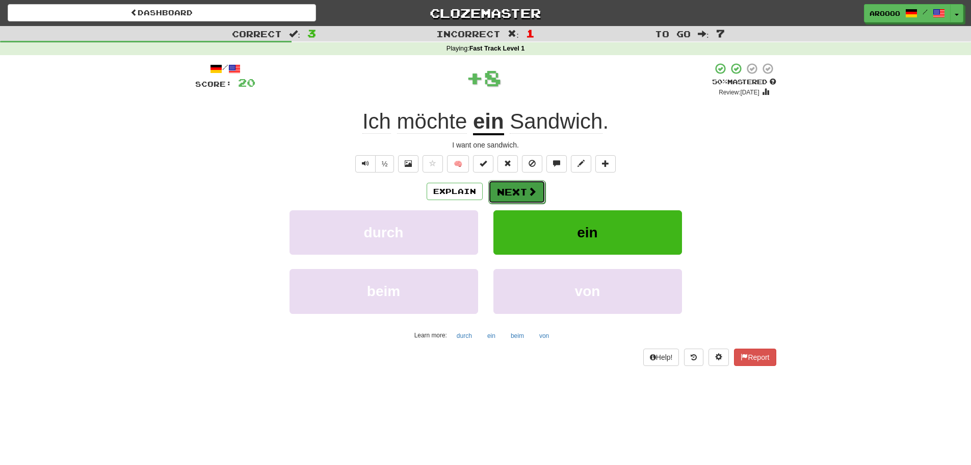
click at [516, 187] on button "Next" at bounding box center [516, 191] width 57 height 23
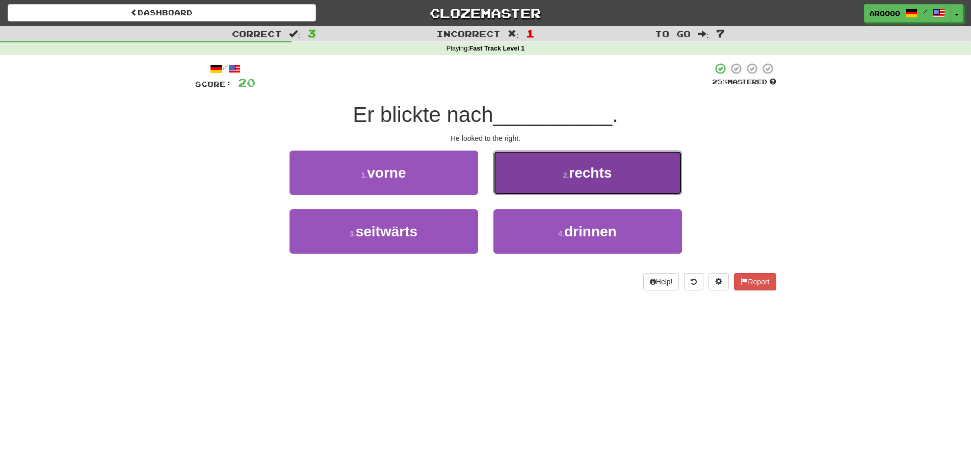
click at [596, 178] on span "rechts" at bounding box center [590, 173] width 43 height 16
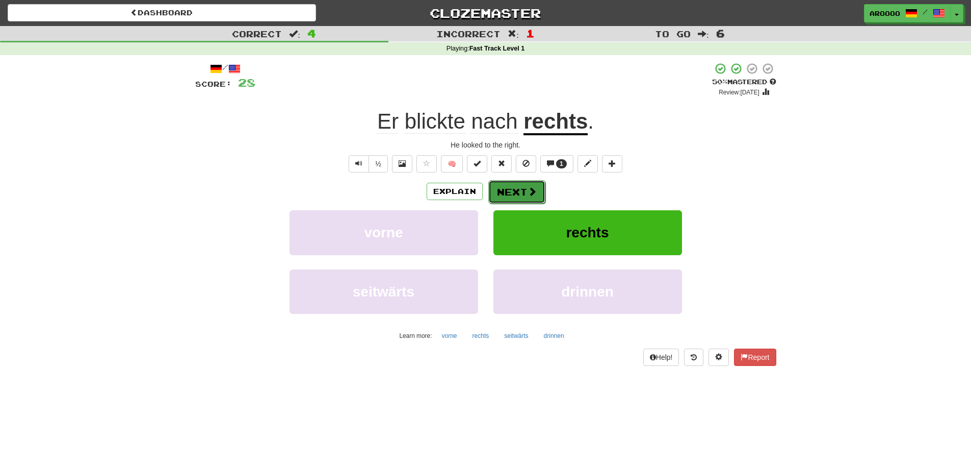
click at [523, 197] on button "Next" at bounding box center [516, 191] width 57 height 23
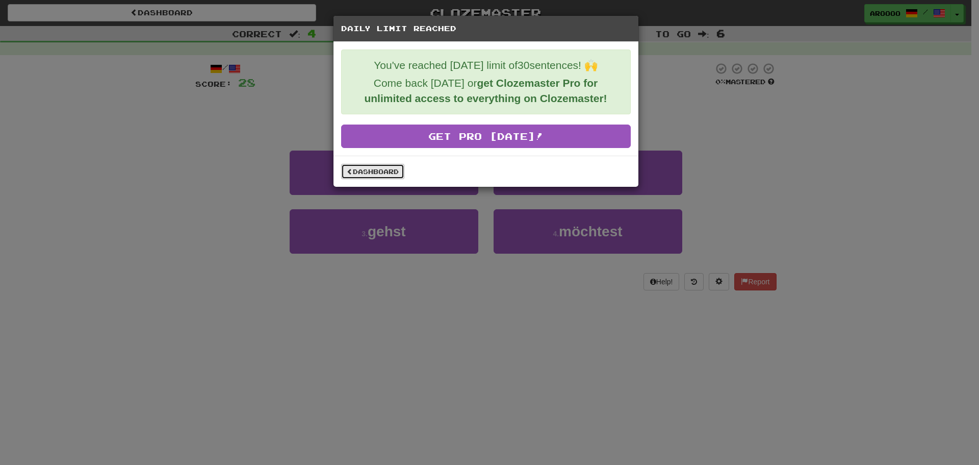
click at [380, 166] on link "Dashboard" at bounding box center [372, 171] width 63 height 15
